Goal: Find specific page/section: Find specific page/section

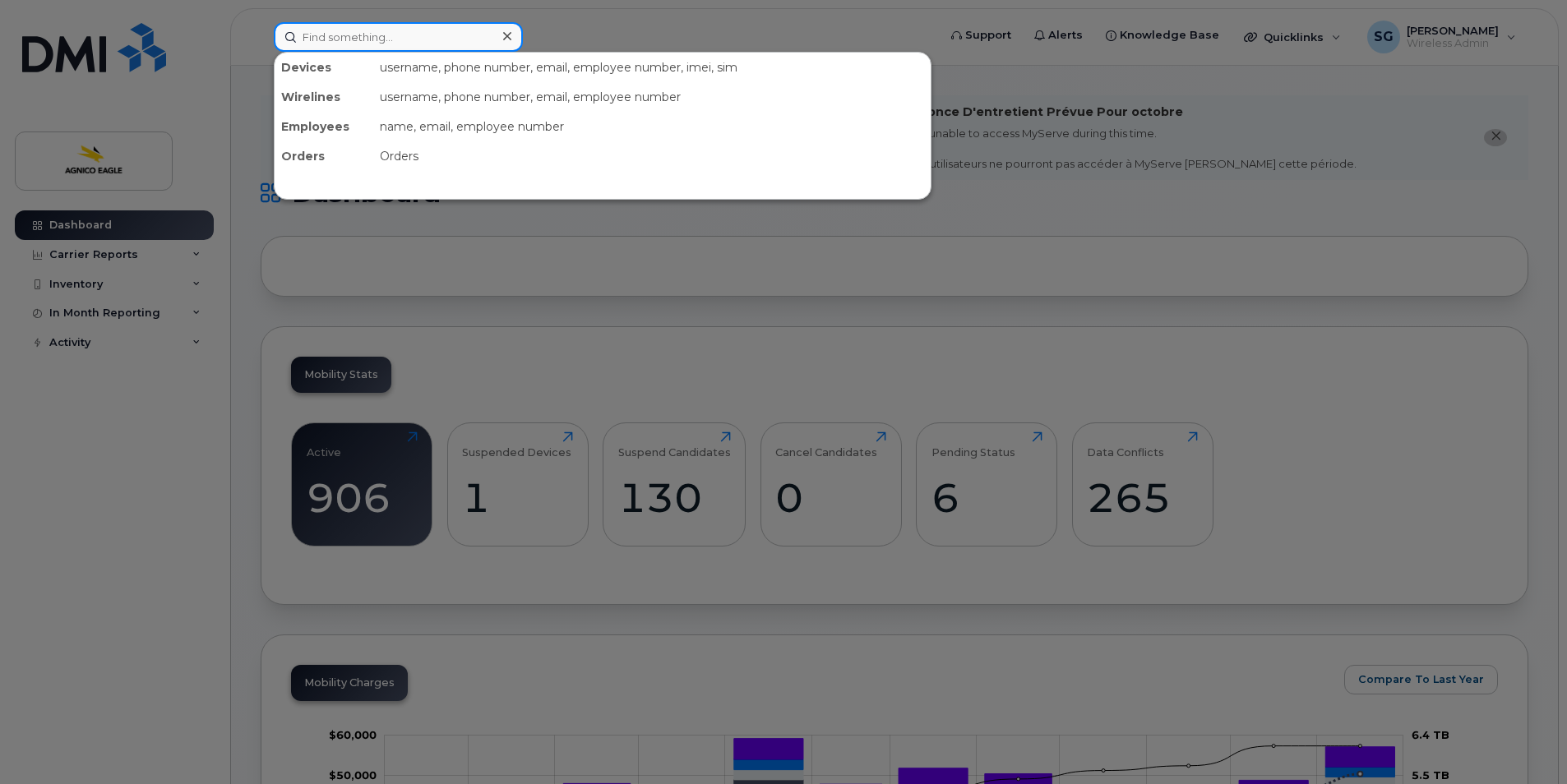
drag, startPoint x: 386, startPoint y: 38, endPoint x: 394, endPoint y: 32, distance: 10.0
click at [387, 38] on input at bounding box center [398, 36] width 249 height 29
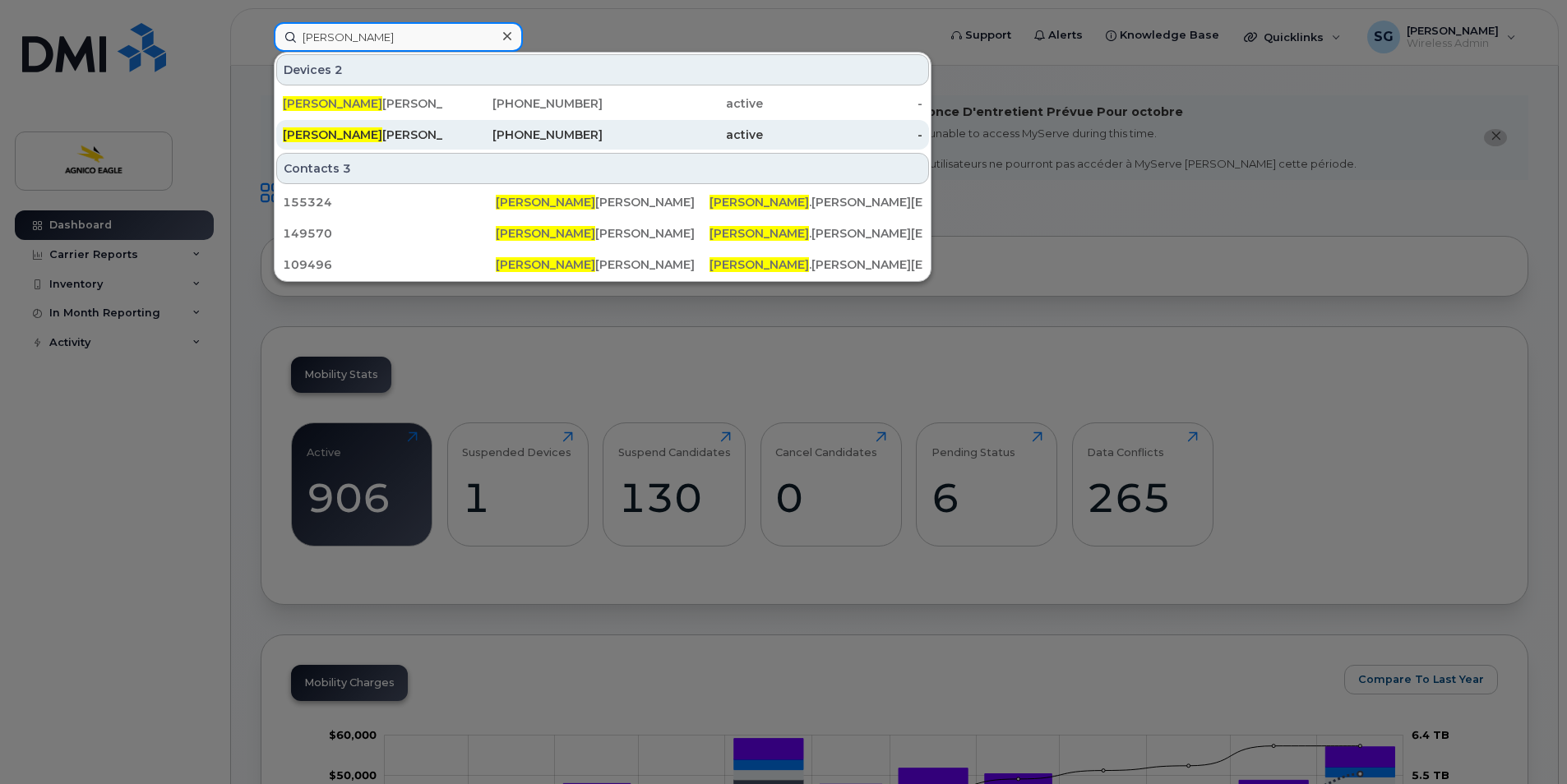
type input "steven"
click at [326, 134] on div "Steven Frappier" at bounding box center [363, 134] width 160 height 16
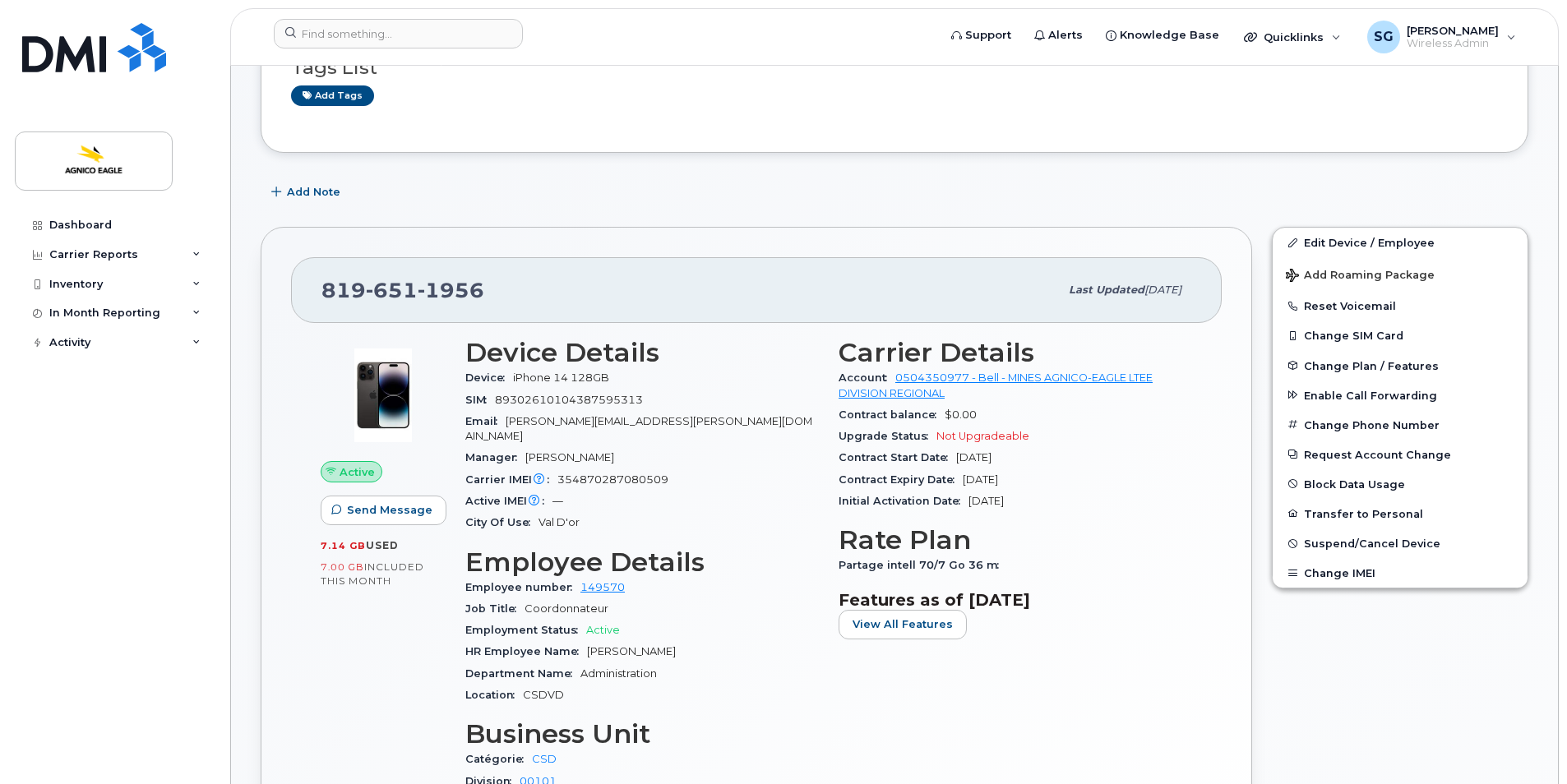
scroll to position [244, 0]
click at [473, 40] on input at bounding box center [398, 33] width 249 height 29
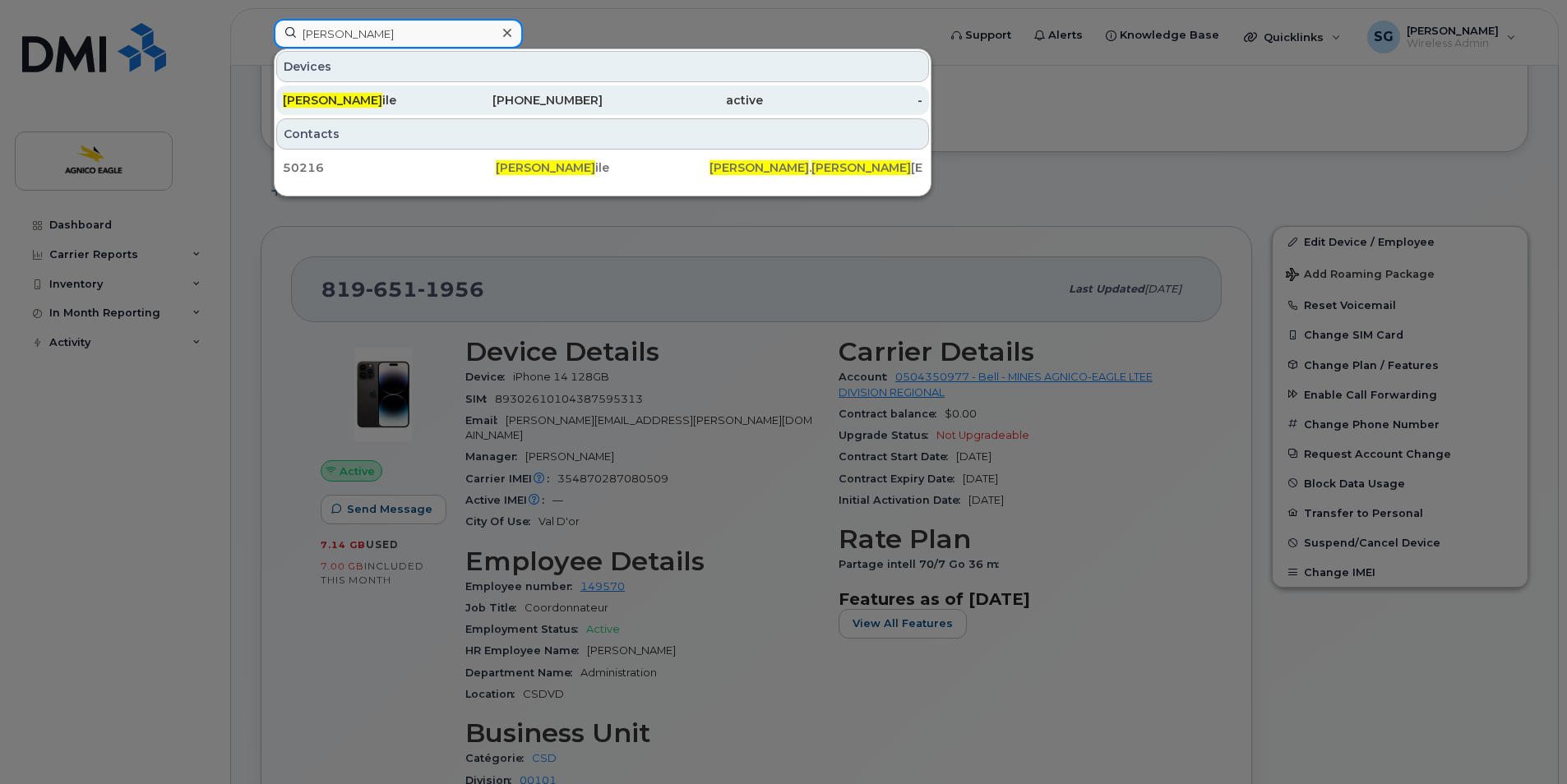
type input "lise belz"
click at [562, 93] on div "819-757-6611" at bounding box center [523, 99] width 160 height 16
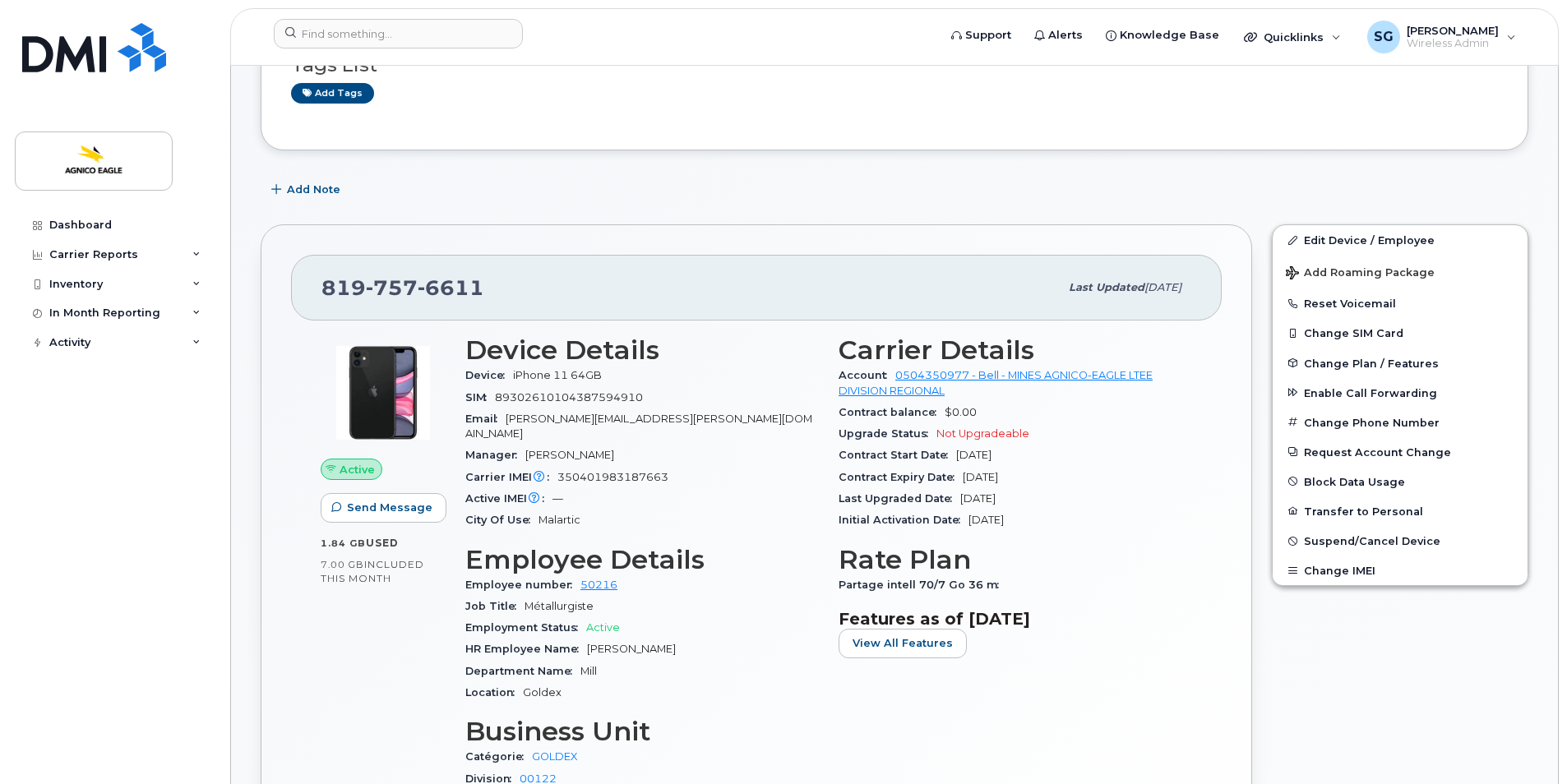
scroll to position [246, 0]
click at [488, 28] on input at bounding box center [398, 33] width 249 height 29
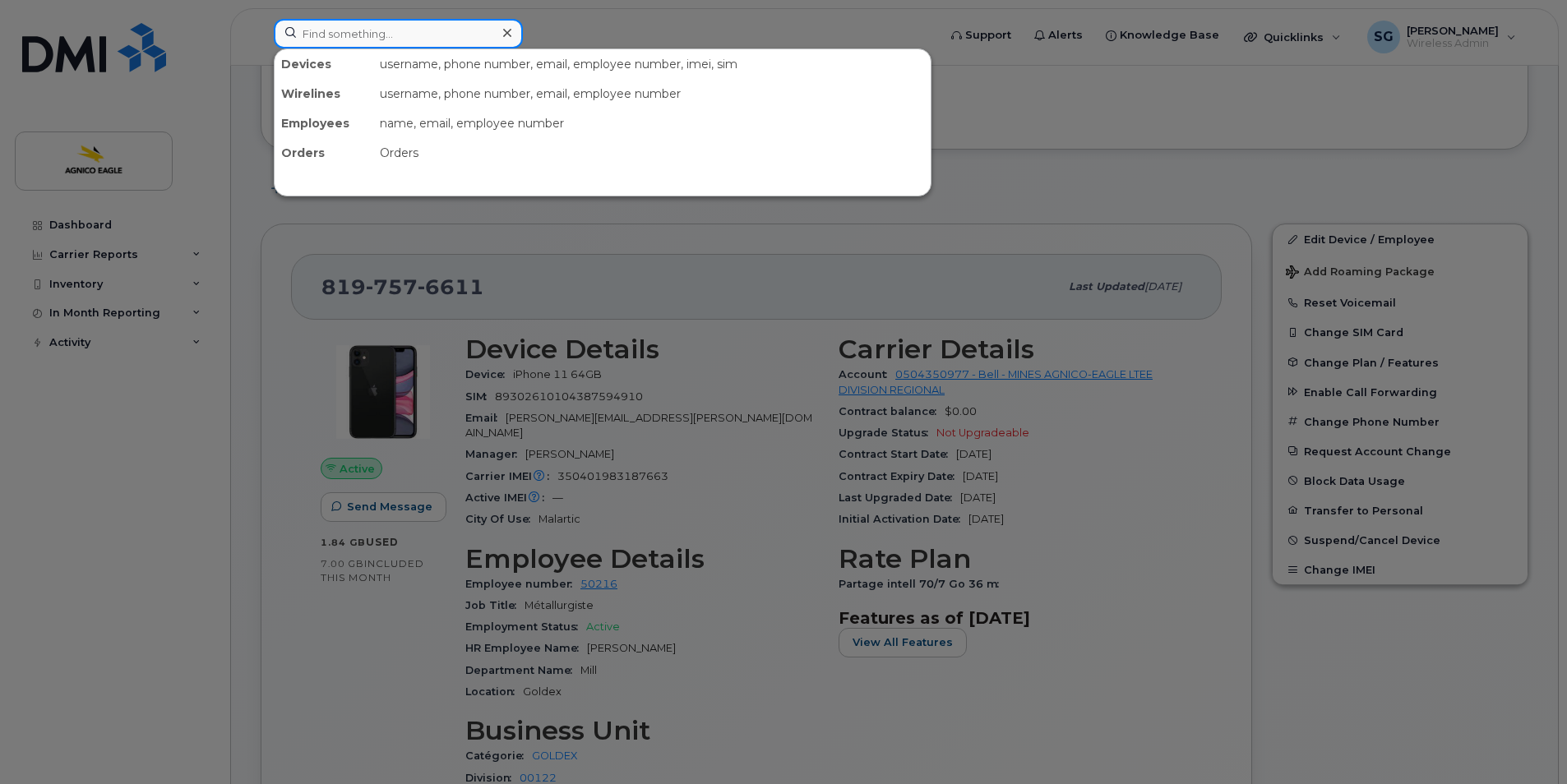
paste input "819-763-9298"
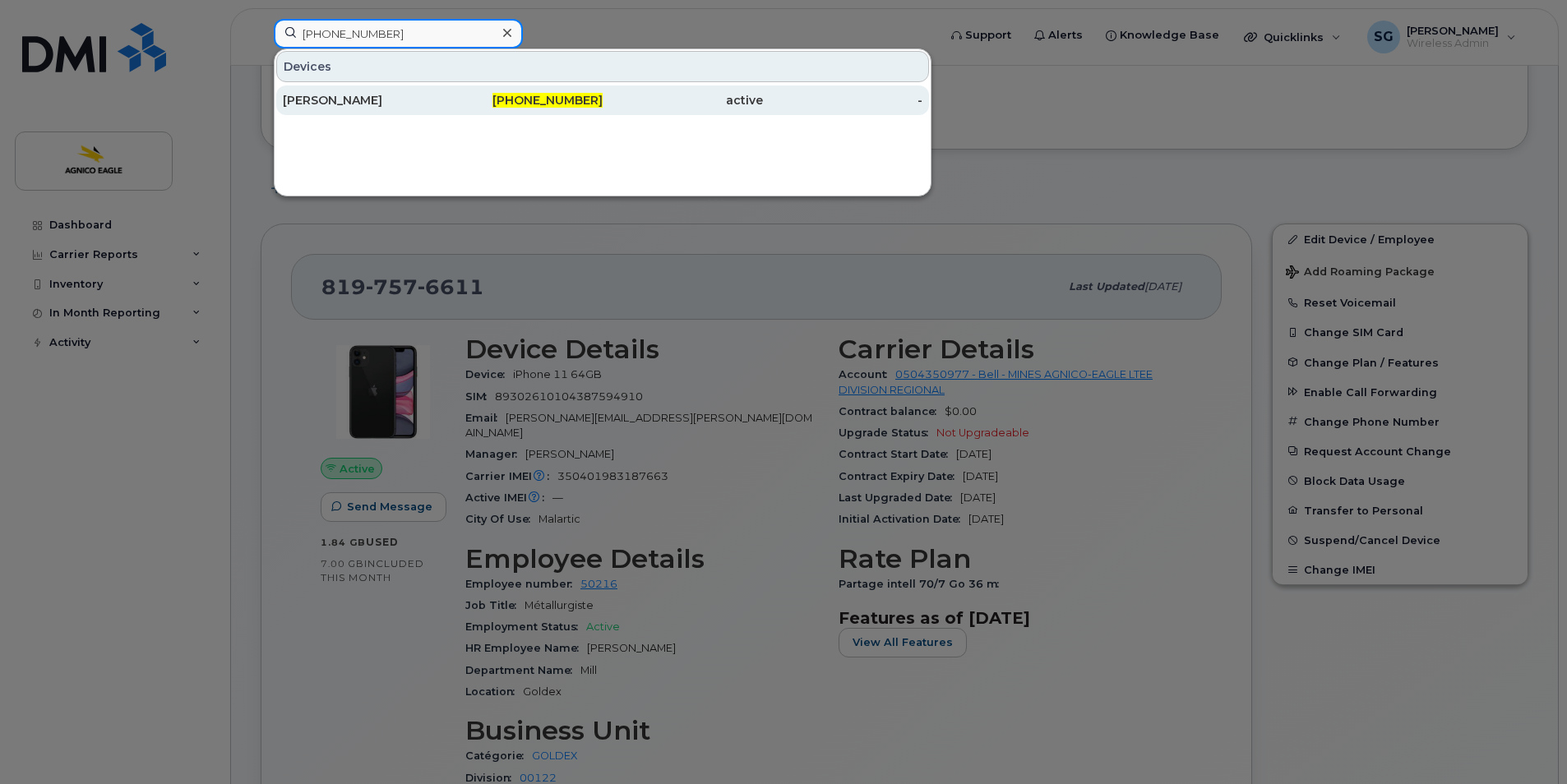
type input "819-763-9298"
click at [560, 98] on span "819-763-9298" at bounding box center [548, 100] width 110 height 15
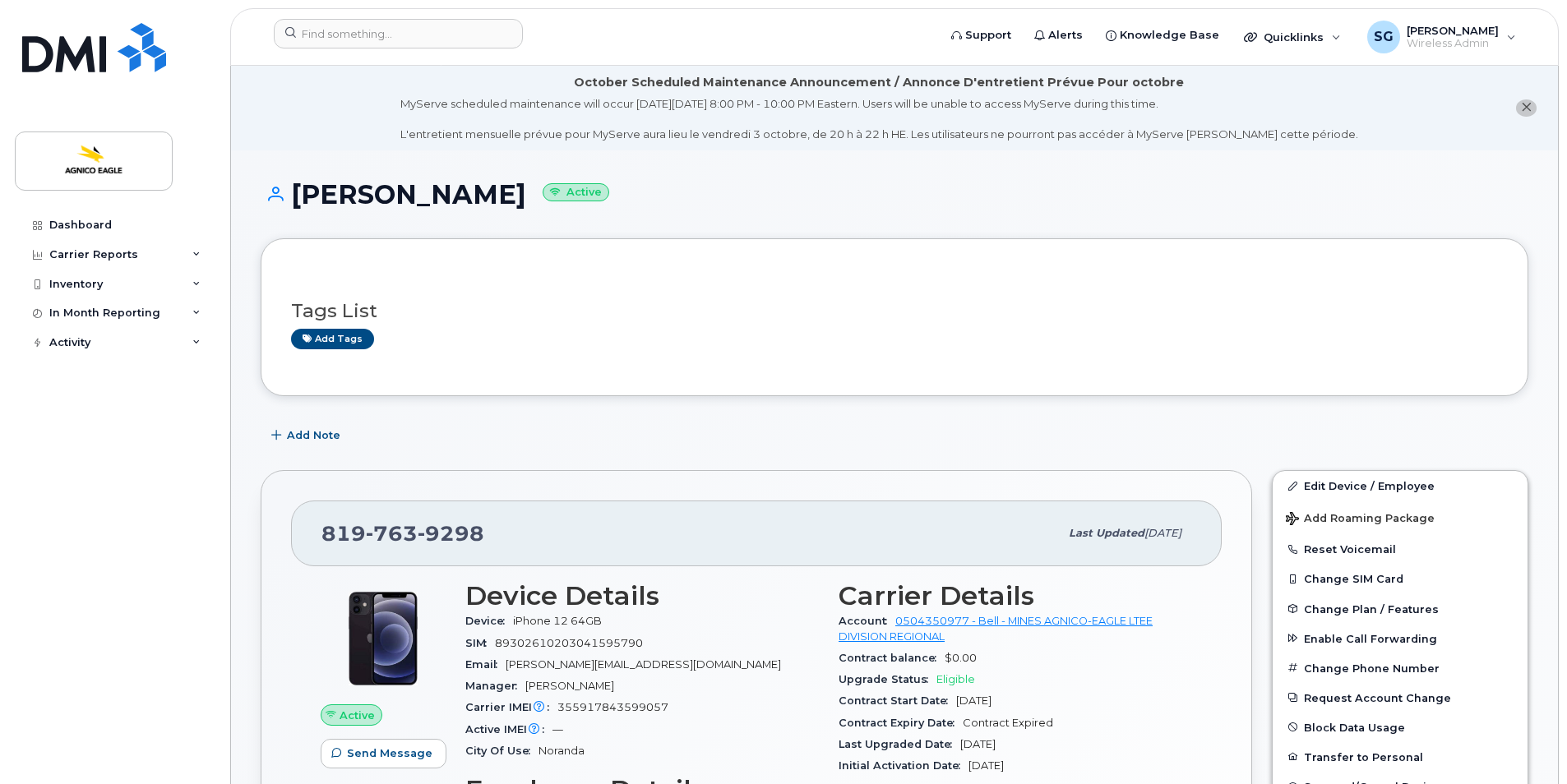
click at [79, 452] on div "Dashboard Carrier Reports Monthly Billing Roaming Reports Suspended Devices Sus…" at bounding box center [117, 485] width 203 height 549
